Goal: Contribute content

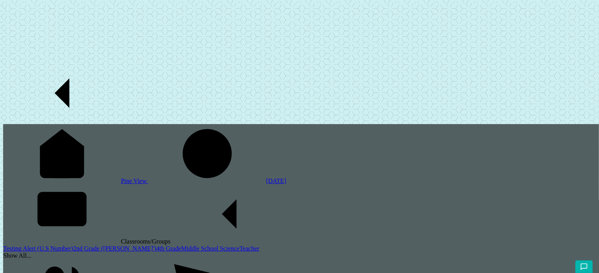
click at [73, 245] on link "2nd Grade ([PERSON_NAME]')" at bounding box center [114, 248] width 83 height 7
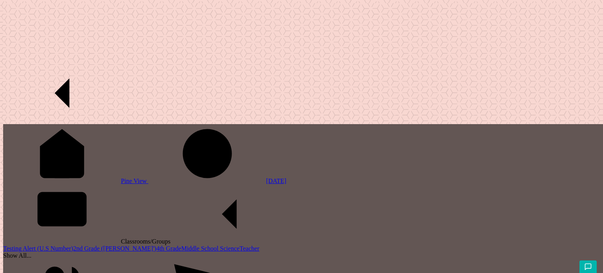
type input "scheduled"
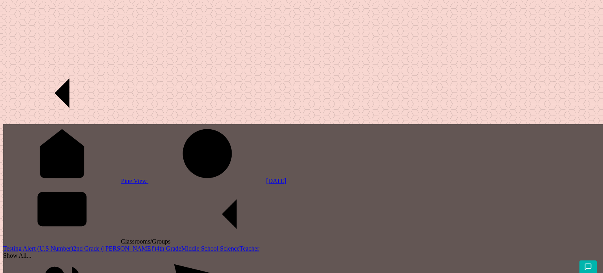
type input "sheduled actual"
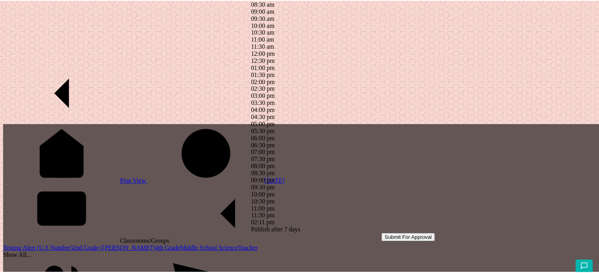
scroll to position [63, 0]
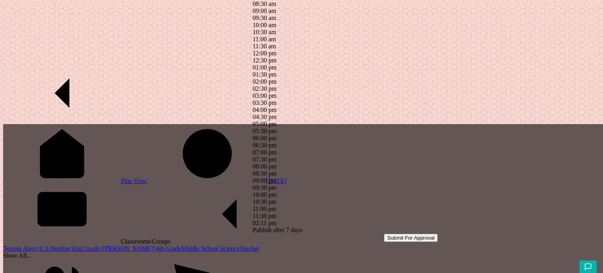
type input "03:30 am"
